Goal: Task Accomplishment & Management: Use online tool/utility

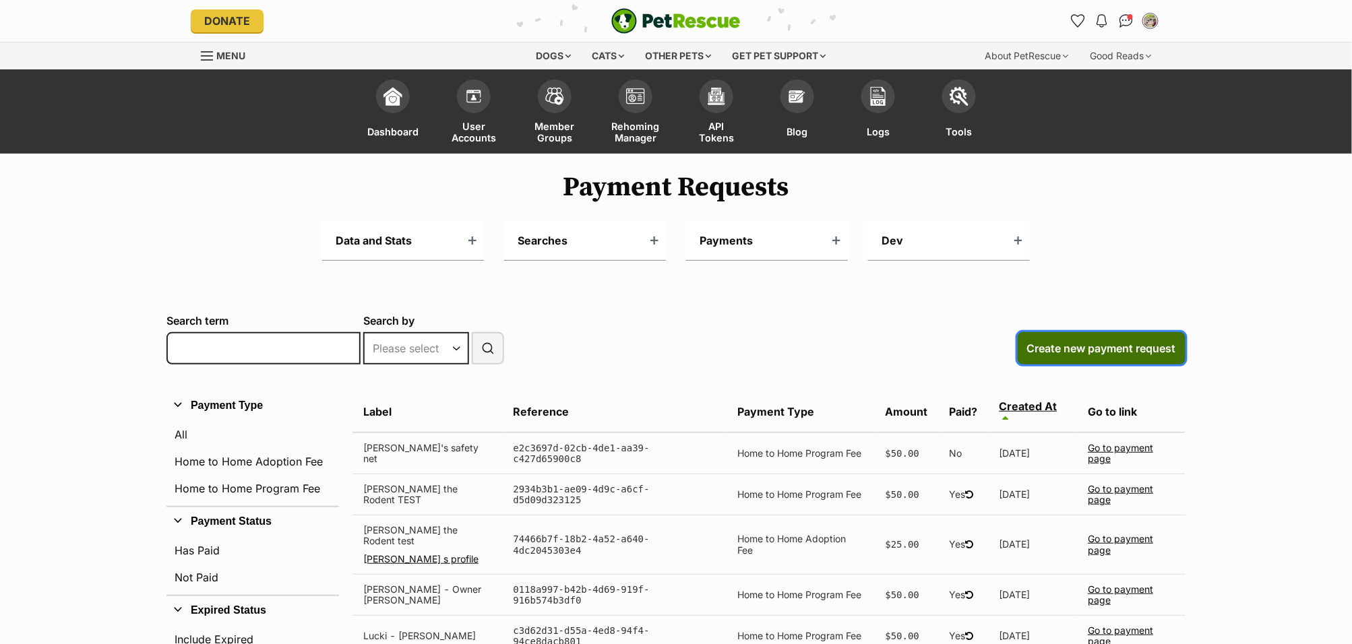
click at [1118, 346] on span "Create new payment request" at bounding box center [1101, 348] width 149 height 16
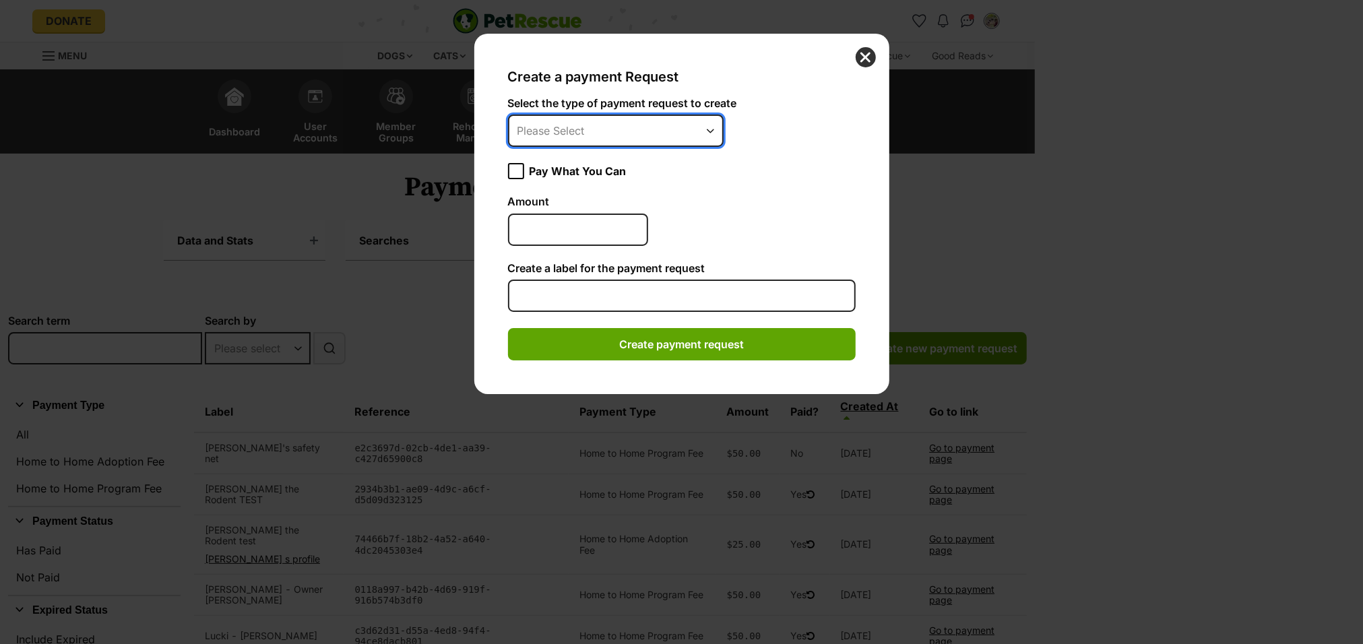
click at [620, 135] on select "Please Select Home to Home Adoption Fee Home to Home Program fee" at bounding box center [616, 131] width 216 height 32
select select "home_to_home_program_fee"
click at [508, 115] on select "Please Select Home to Home Adoption Fee Home to Home Program fee" at bounding box center [616, 131] width 216 height 32
click at [512, 166] on icon "Dialog Window - Close (Press escape to close)" at bounding box center [515, 170] width 9 height 9
click at [512, 166] on input "Pay What You Can" at bounding box center [516, 171] width 16 height 16
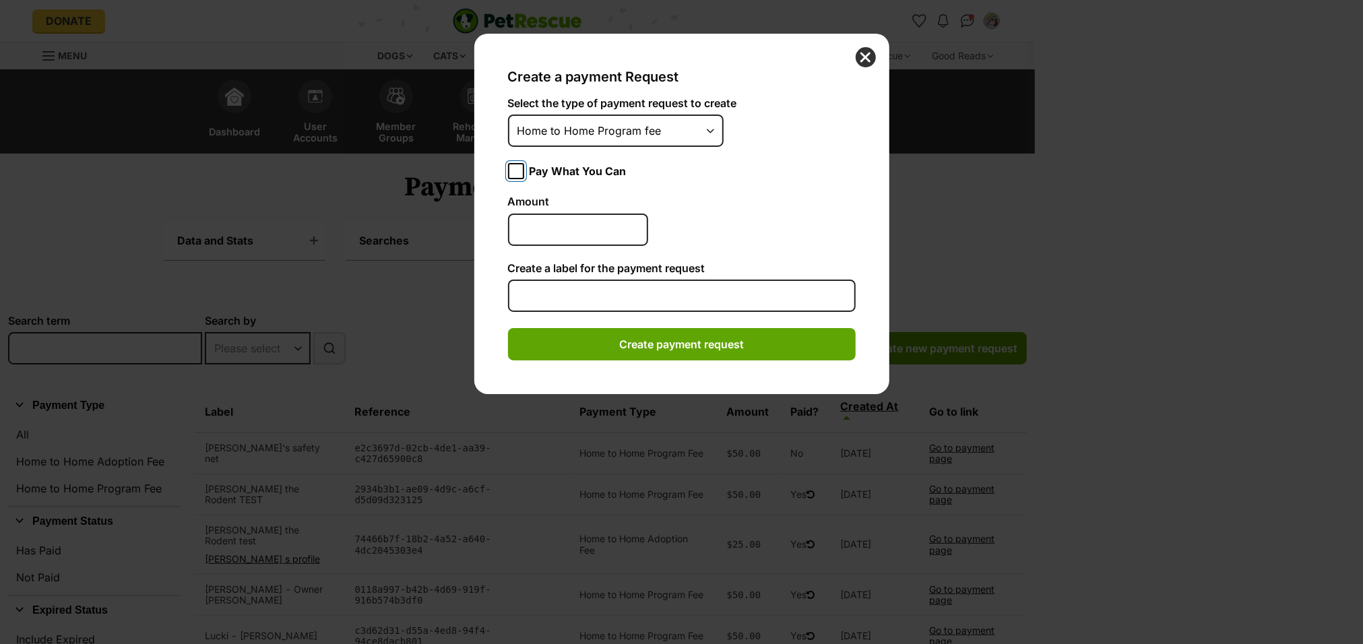
checkbox input "true"
click at [583, 224] on input "Amount" at bounding box center [578, 230] width 140 height 32
type input "50"
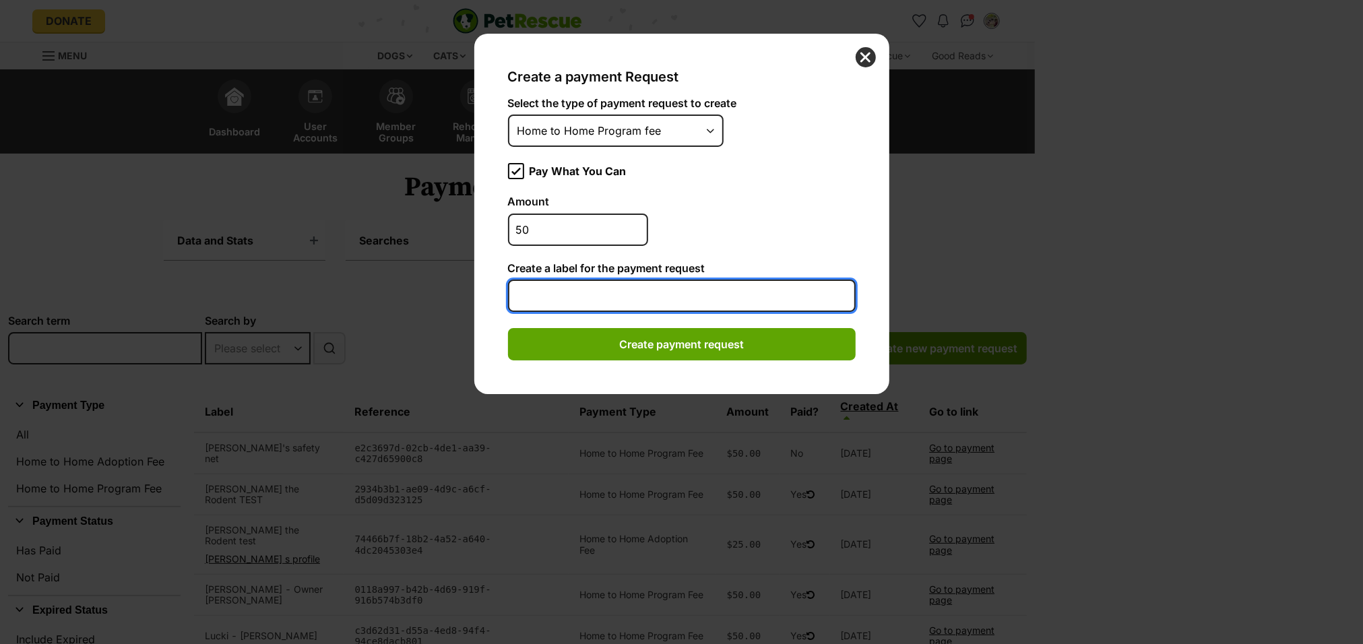
click at [603, 290] on input "Create a label for the payment request" at bounding box center [682, 296] width 348 height 32
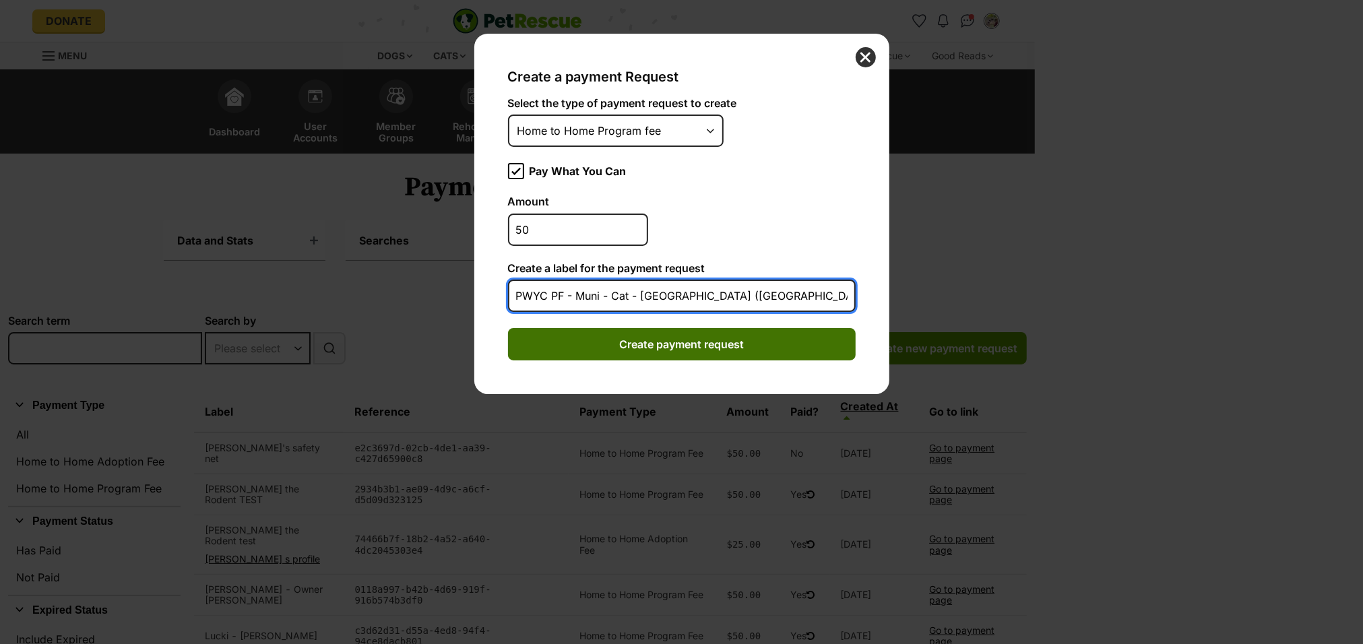
type input "PWYC PF - Muni - Cat - [GEOGRAPHIC_DATA] ([GEOGRAPHIC_DATA])"
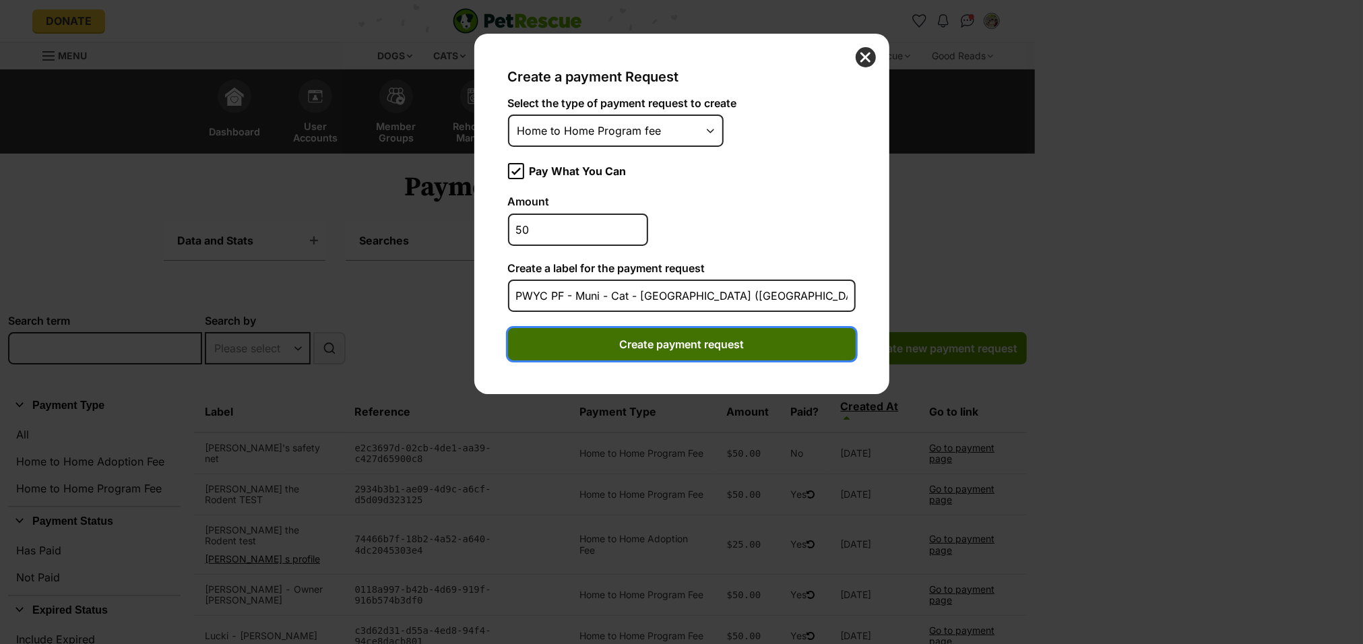
click at [642, 331] on button "Create payment request" at bounding box center [682, 344] width 348 height 32
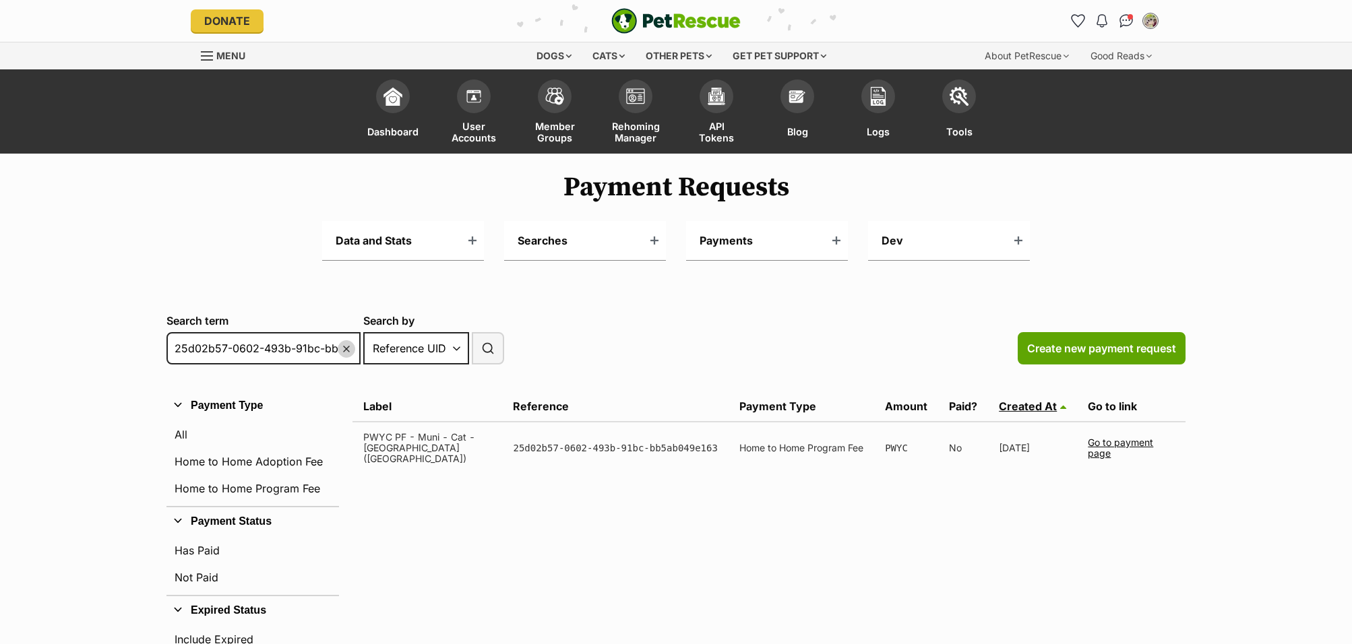
select select "reference"
click at [1121, 437] on link "Go to payment page" at bounding box center [1119, 448] width 65 height 22
